Goal: Find contact information: Find contact information

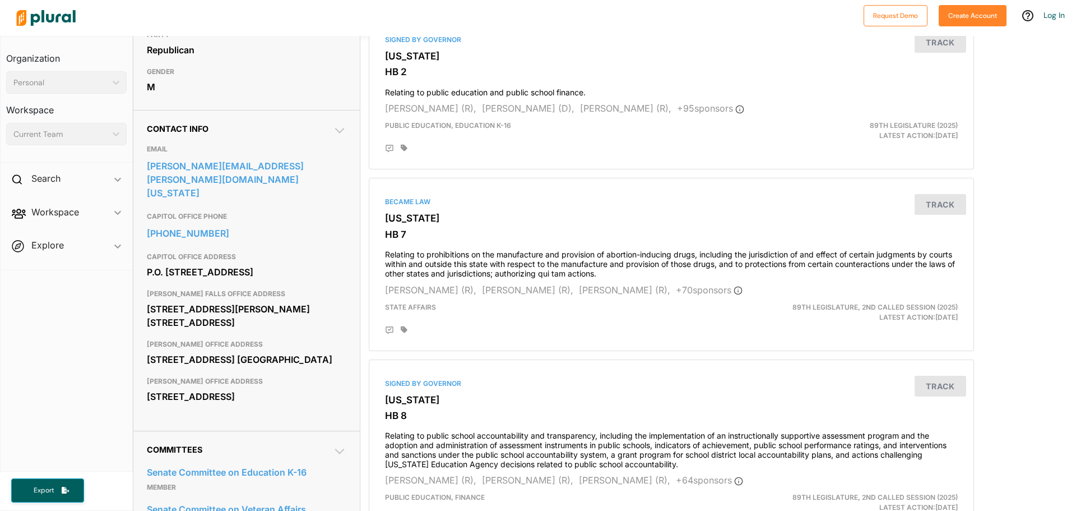
scroll to position [280, 0]
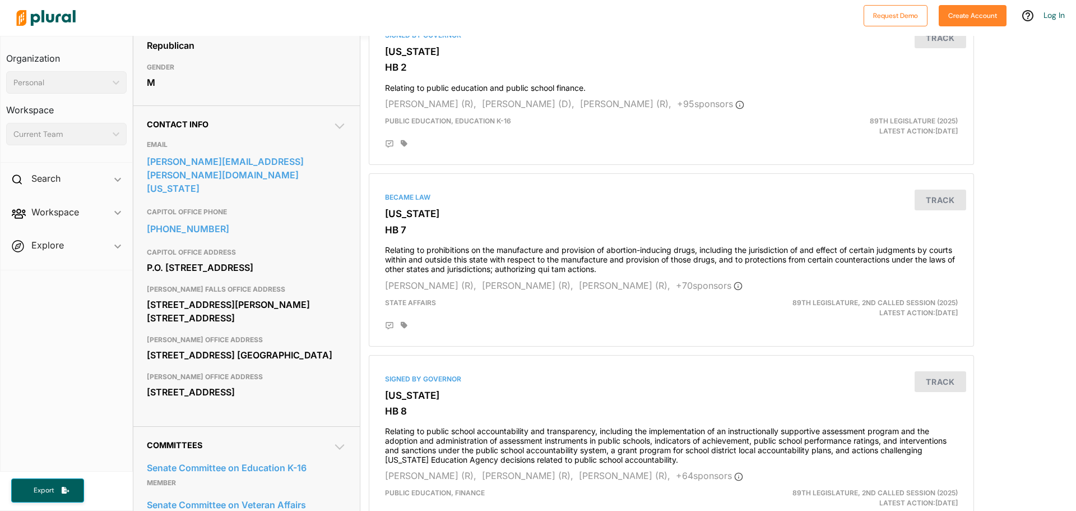
drag, startPoint x: 210, startPoint y: 402, endPoint x: 141, endPoint y: 393, distance: 68.9
click at [141, 393] on div "Contact Info EMAIL [PERSON_NAME][EMAIL_ADDRESS][PERSON_NAME][DOMAIN_NAME][US_ST…" at bounding box center [246, 265] width 226 height 321
copy div "[STREET_ADDRESS]"
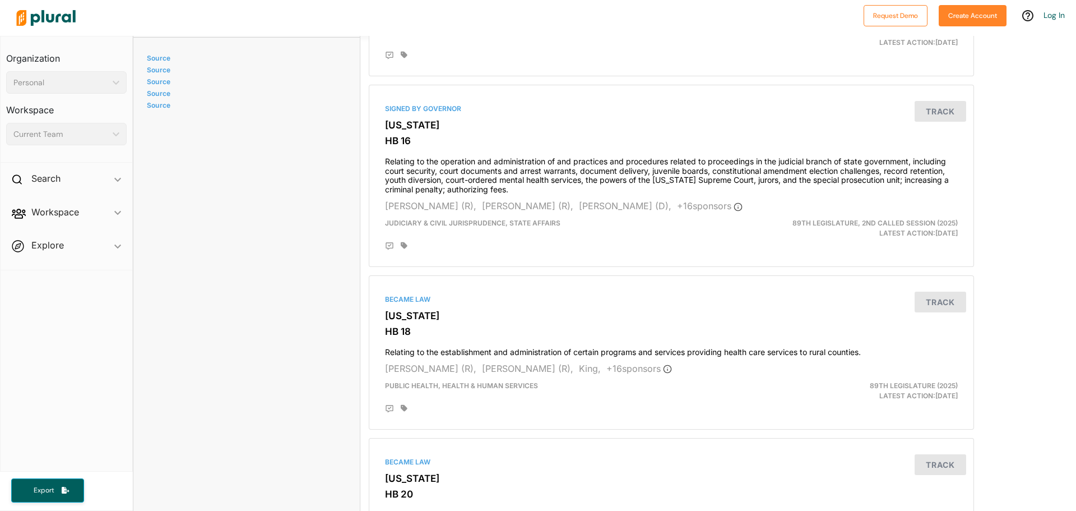
scroll to position [1065, 0]
